Goal: Information Seeking & Learning: Learn about a topic

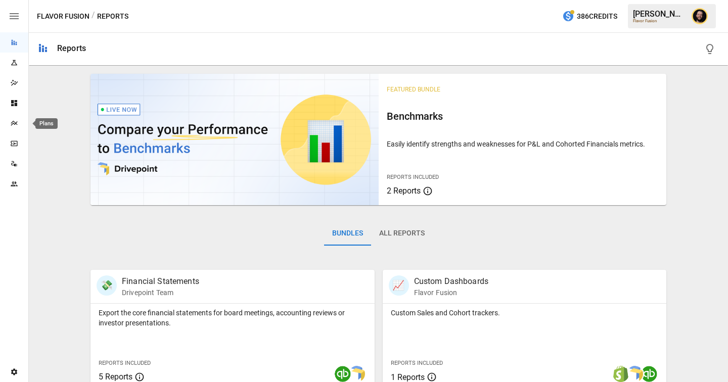
click at [19, 124] on div "Plans" at bounding box center [14, 123] width 28 height 8
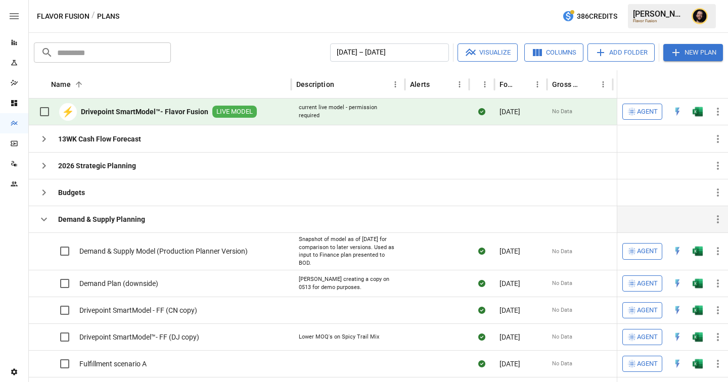
click at [46, 224] on icon "button" at bounding box center [44, 219] width 12 height 12
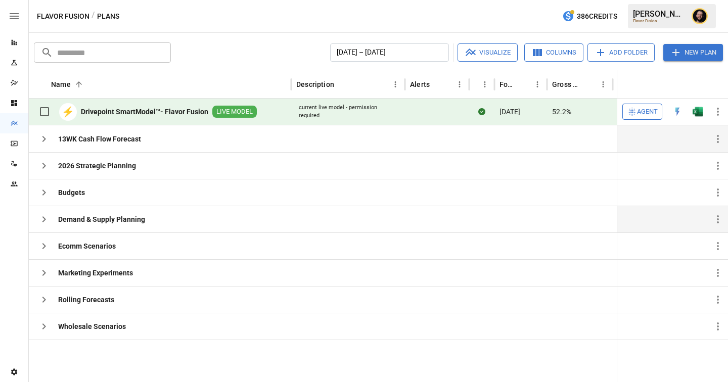
click at [43, 140] on icon "button" at bounding box center [44, 139] width 12 height 12
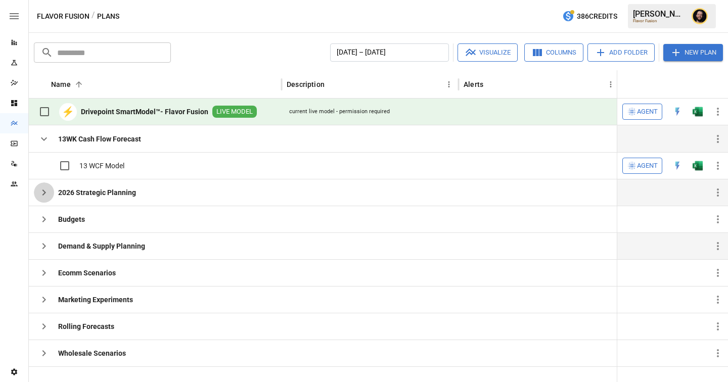
click at [48, 194] on icon "button" at bounding box center [44, 193] width 12 height 12
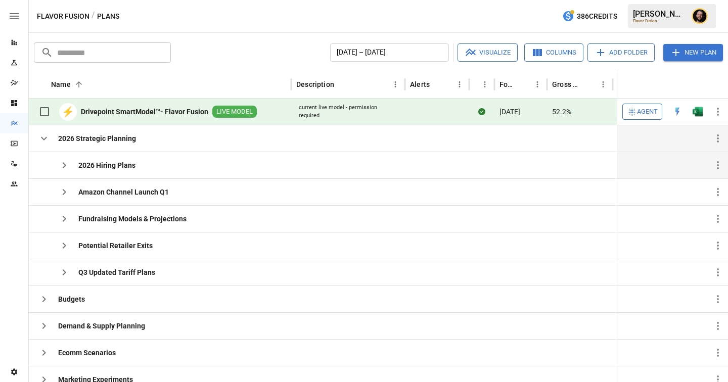
scroll to position [45, 0]
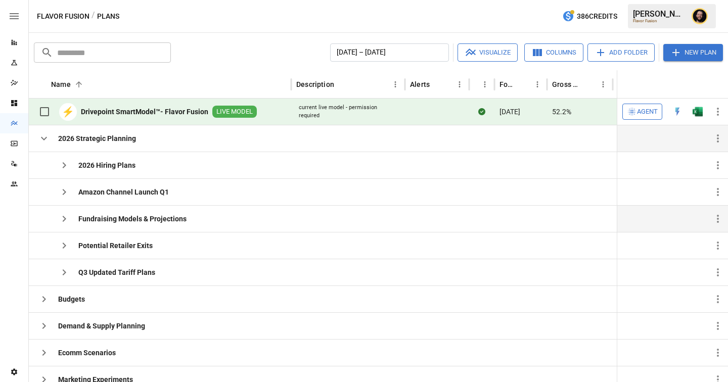
click at [66, 217] on icon "button" at bounding box center [64, 219] width 12 height 12
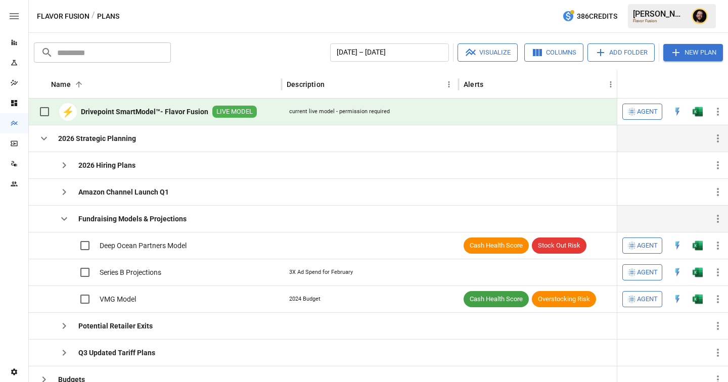
click at [62, 220] on icon "button" at bounding box center [64, 219] width 12 height 12
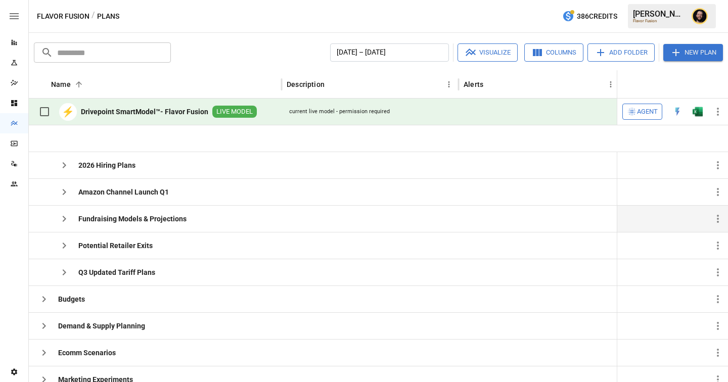
scroll to position [97, 0]
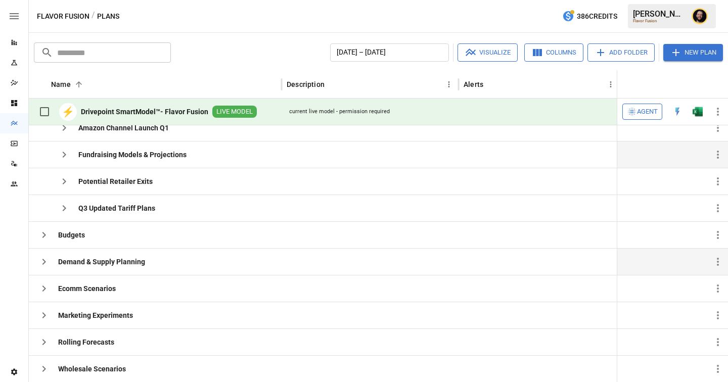
click at [40, 261] on icon "button" at bounding box center [44, 262] width 12 height 12
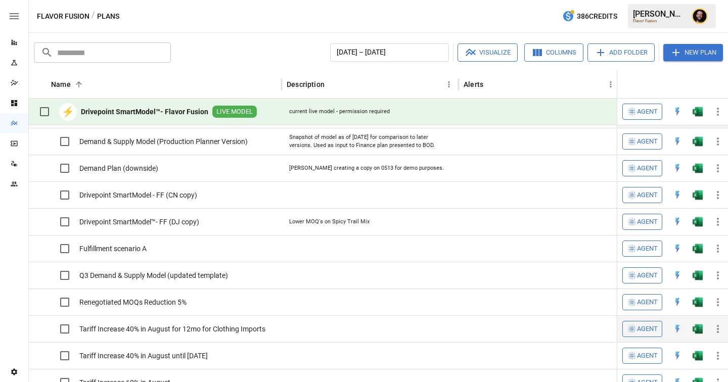
scroll to position [0, 0]
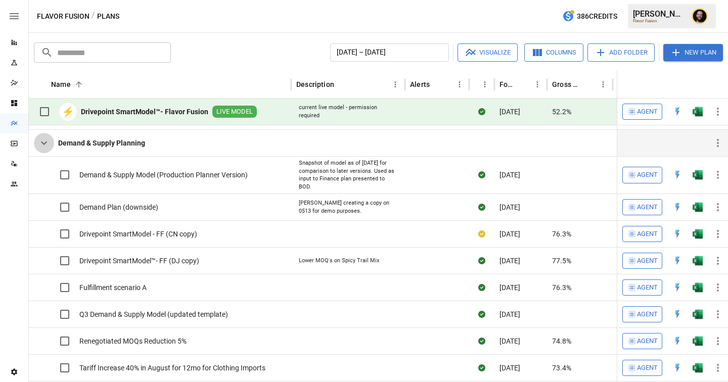
click at [41, 142] on icon "button" at bounding box center [44, 143] width 12 height 12
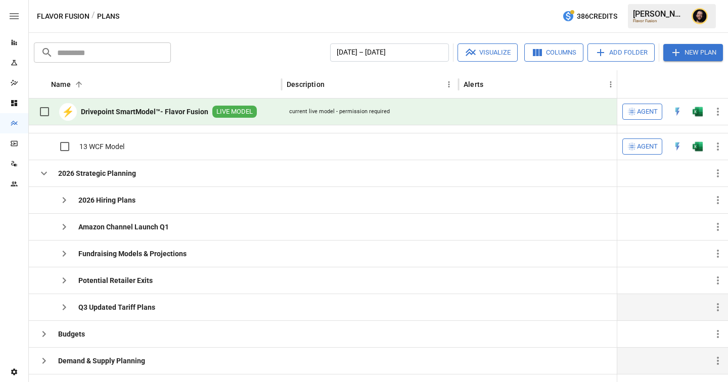
scroll to position [16, 0]
click at [41, 170] on icon "button" at bounding box center [44, 173] width 12 height 12
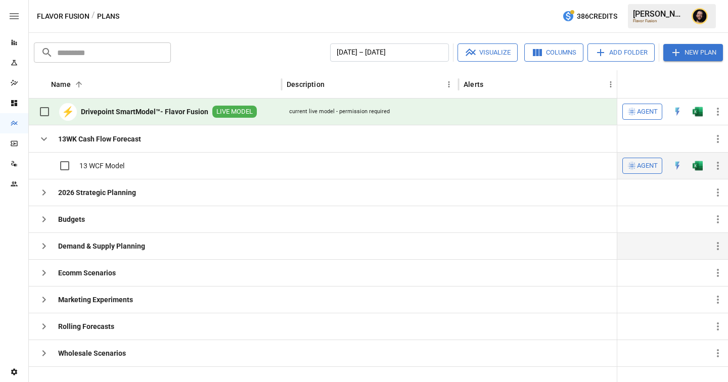
scroll to position [0, 0]
click at [42, 144] on icon "button" at bounding box center [44, 139] width 12 height 12
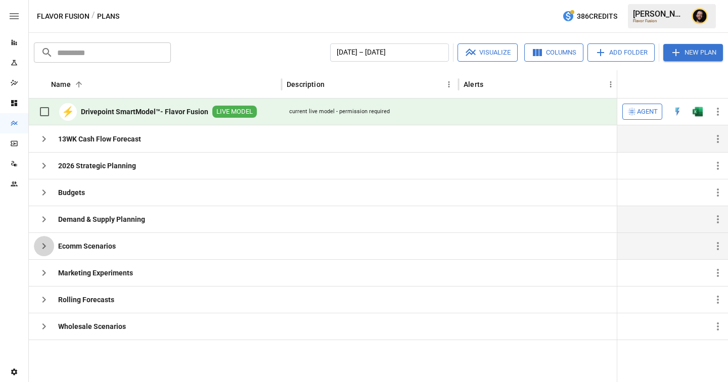
click at [47, 246] on icon "button" at bounding box center [44, 246] width 12 height 12
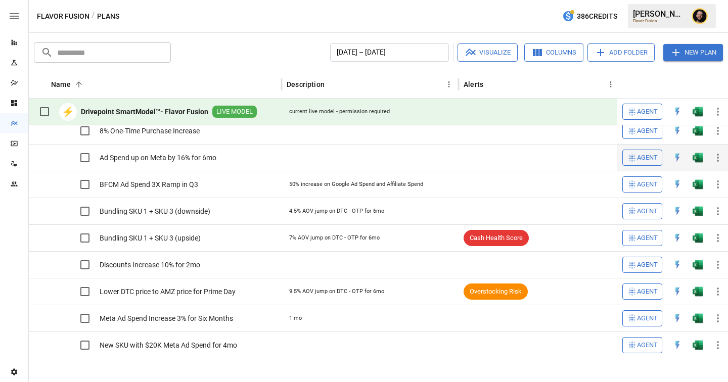
scroll to position [46, 0]
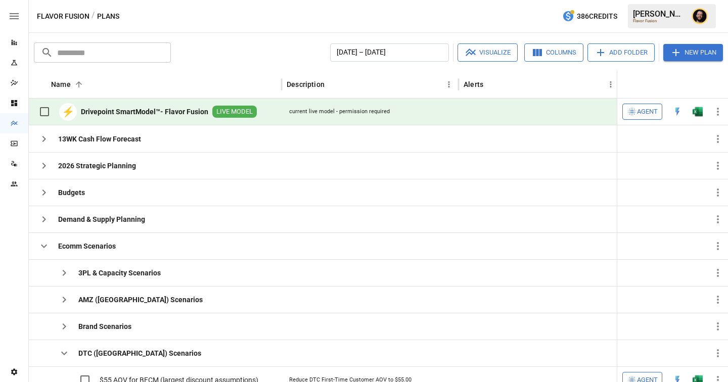
click at [642, 111] on span "Agent" at bounding box center [647, 112] width 21 height 12
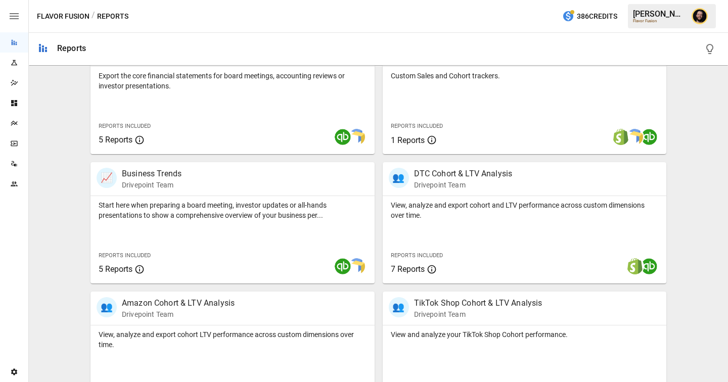
scroll to position [295, 0]
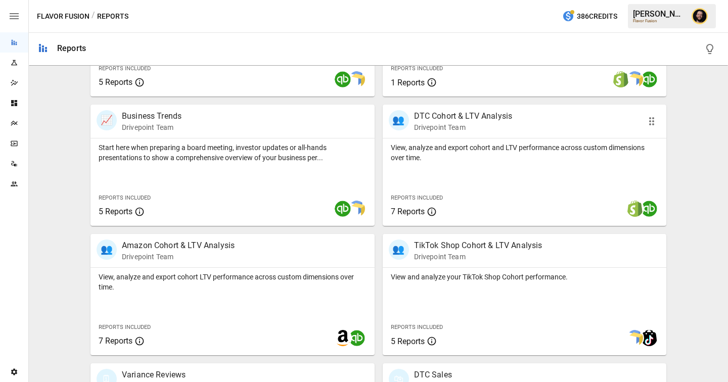
click at [435, 167] on div "View, analyze and export cohort and LTV performance across custom dimensions ov…" at bounding box center [525, 182] width 284 height 87
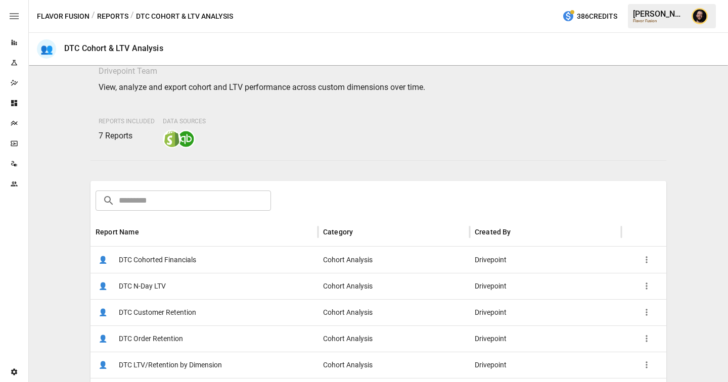
scroll to position [105, 0]
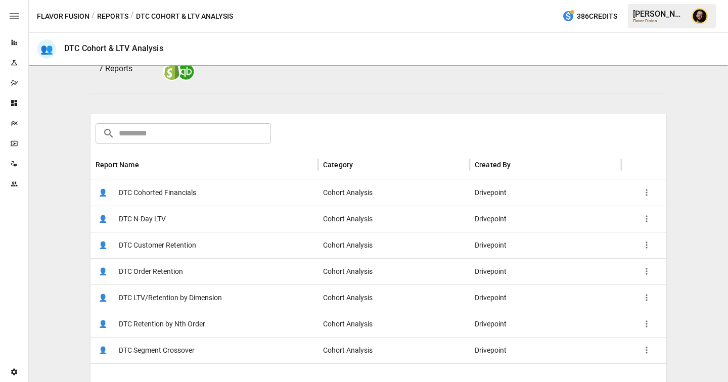
click at [198, 205] on div "👤 DTC Cohorted Financials" at bounding box center [205, 193] width 228 height 26
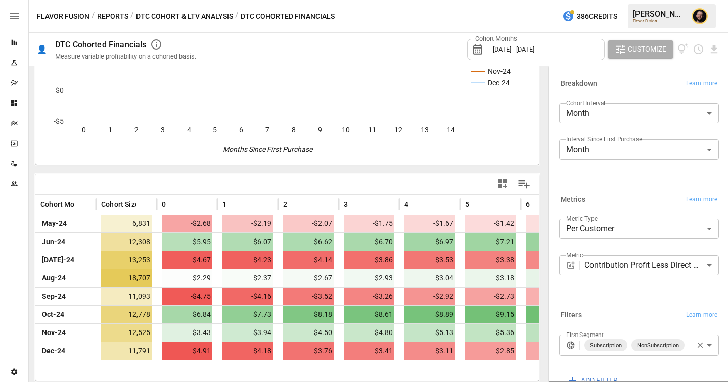
scroll to position [110, 0]
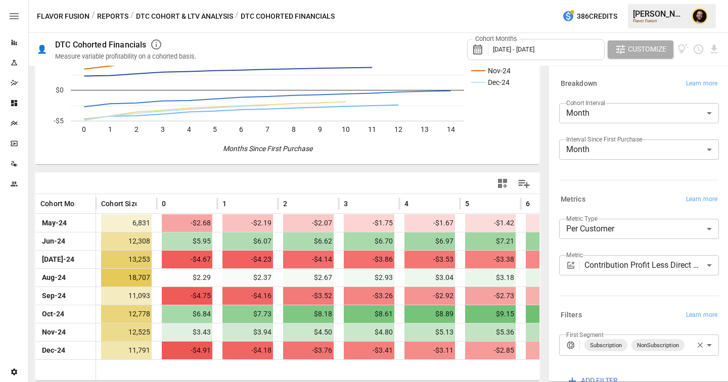
click at [618, 0] on body "Reports Experiments Dazzler Studio Dashboards Plans SmartModel ™ Data Sources T…" at bounding box center [364, 0] width 728 height 0
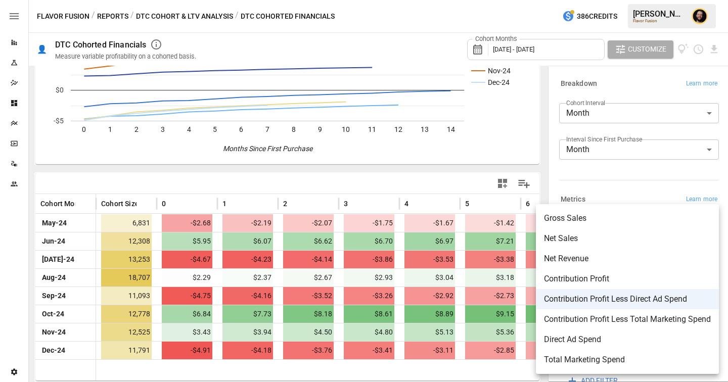
click at [458, 185] on div at bounding box center [364, 191] width 728 height 382
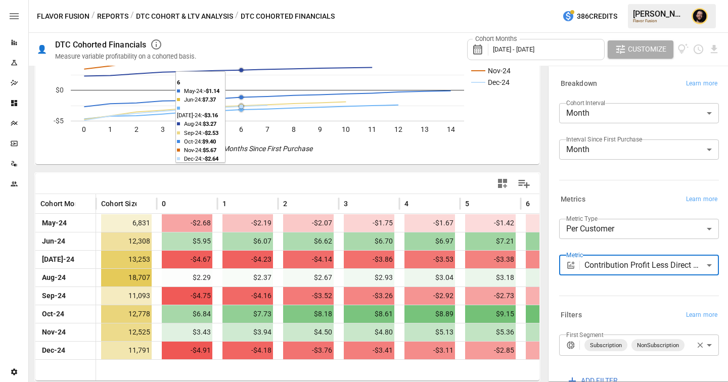
click at [184, 14] on button "DTC Cohort & LTV Analysis" at bounding box center [184, 16] width 97 height 13
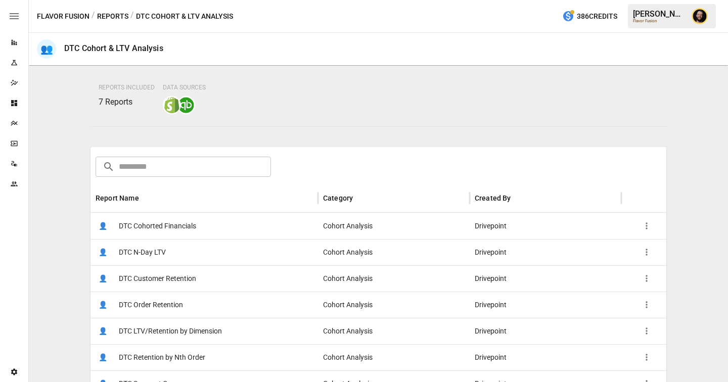
scroll to position [152, 0]
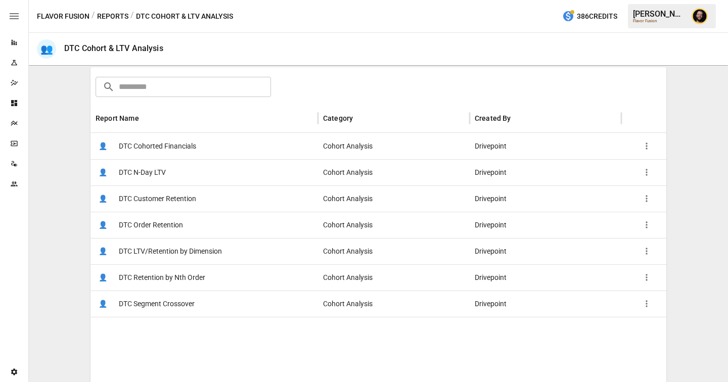
click at [193, 245] on span "DTC LTV/Retention by Dimension" at bounding box center [170, 252] width 103 height 26
